Goal: Transaction & Acquisition: Download file/media

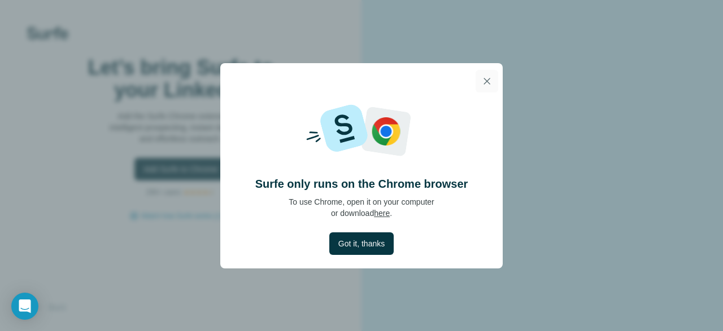
click at [490, 84] on icon "button" at bounding box center [487, 81] width 6 height 6
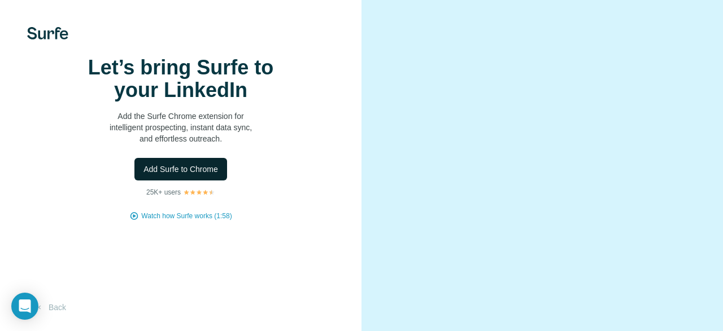
click at [216, 175] on span "Add Surfe to Chrome" at bounding box center [180, 169] width 75 height 11
click at [212, 164] on span "Add Surfe to Chrome" at bounding box center [180, 169] width 75 height 11
click at [163, 164] on span "Add Surfe to Chrome" at bounding box center [180, 169] width 75 height 11
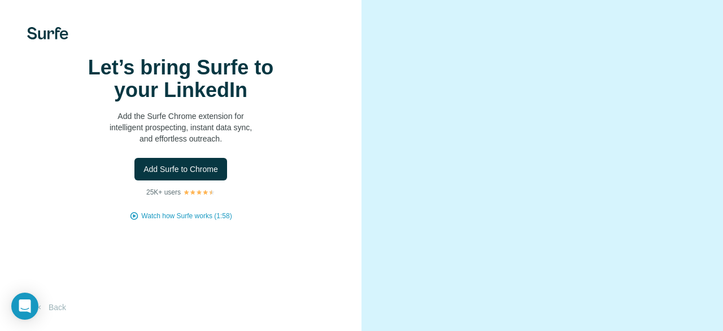
click at [50, 36] on img at bounding box center [47, 33] width 41 height 12
click at [495, 178] on video at bounding box center [542, 165] width 298 height 149
click at [196, 181] on button "Add Surfe to Chrome" at bounding box center [180, 169] width 93 height 23
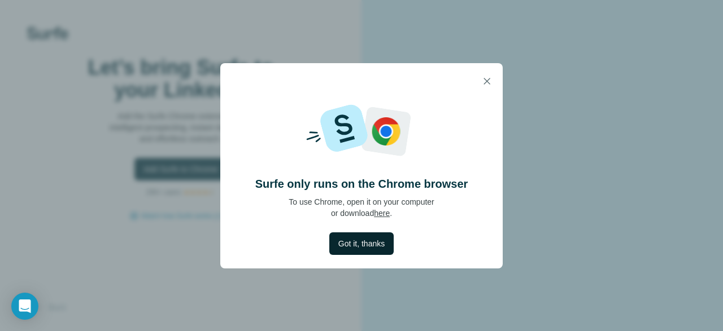
click at [377, 241] on span "Got it, thanks" at bounding box center [361, 243] width 46 height 11
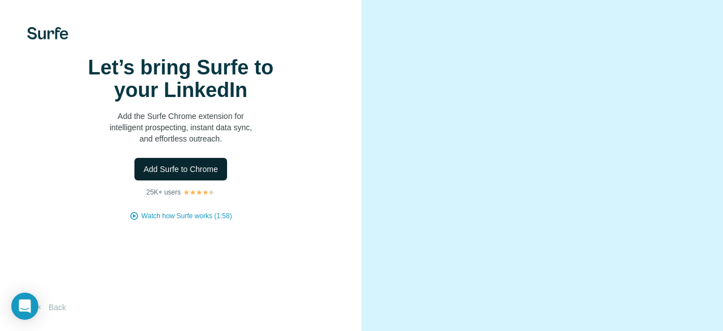
click at [213, 175] on span "Add Surfe to Chrome" at bounding box center [180, 169] width 75 height 11
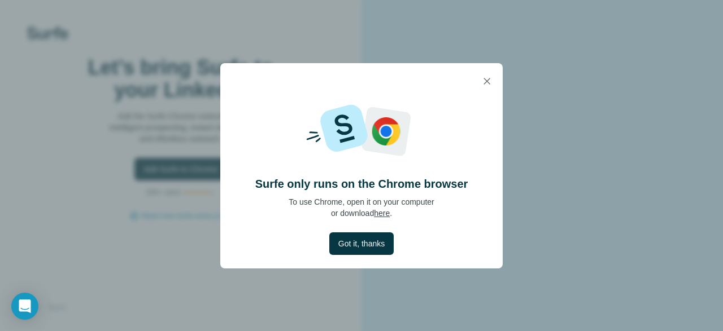
click at [387, 214] on link "here" at bounding box center [382, 213] width 16 height 9
